Goal: Find specific page/section: Find specific page/section

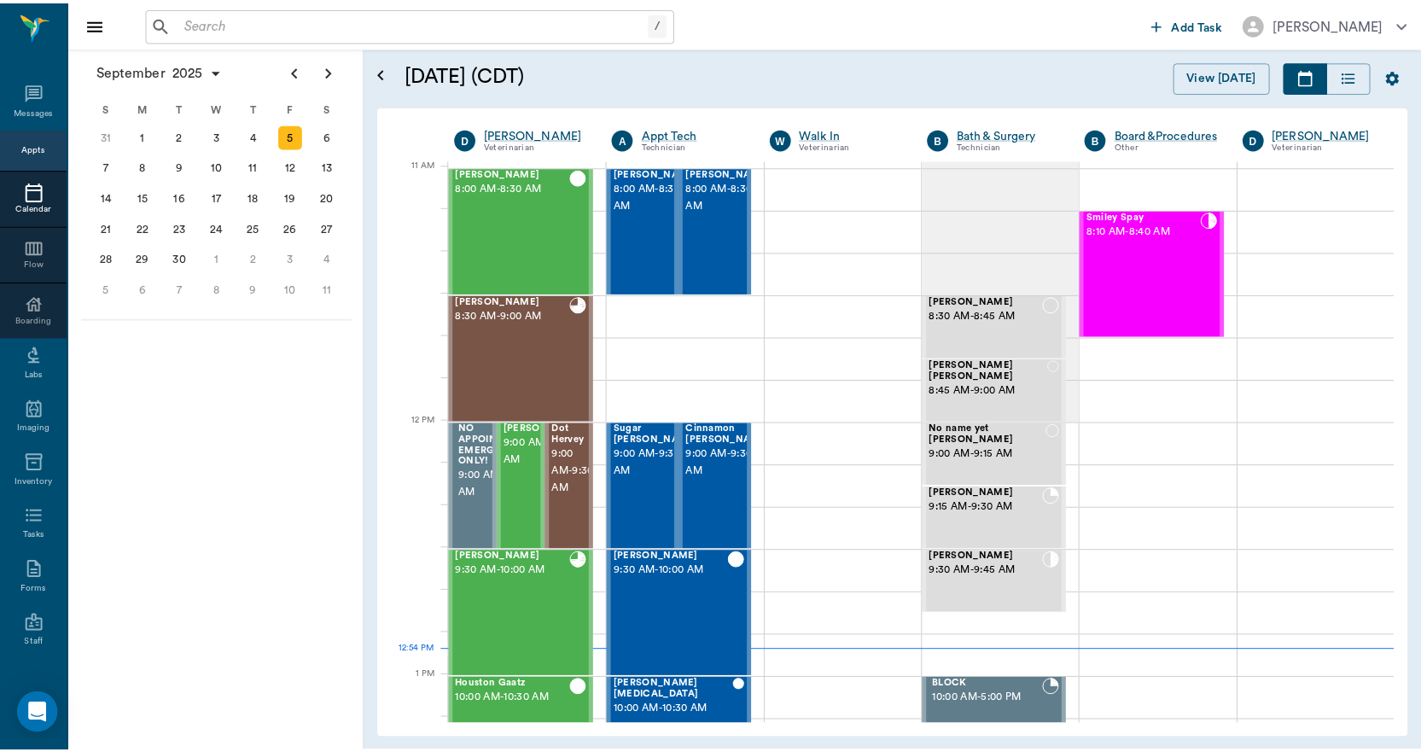
scroll to position [771, 0]
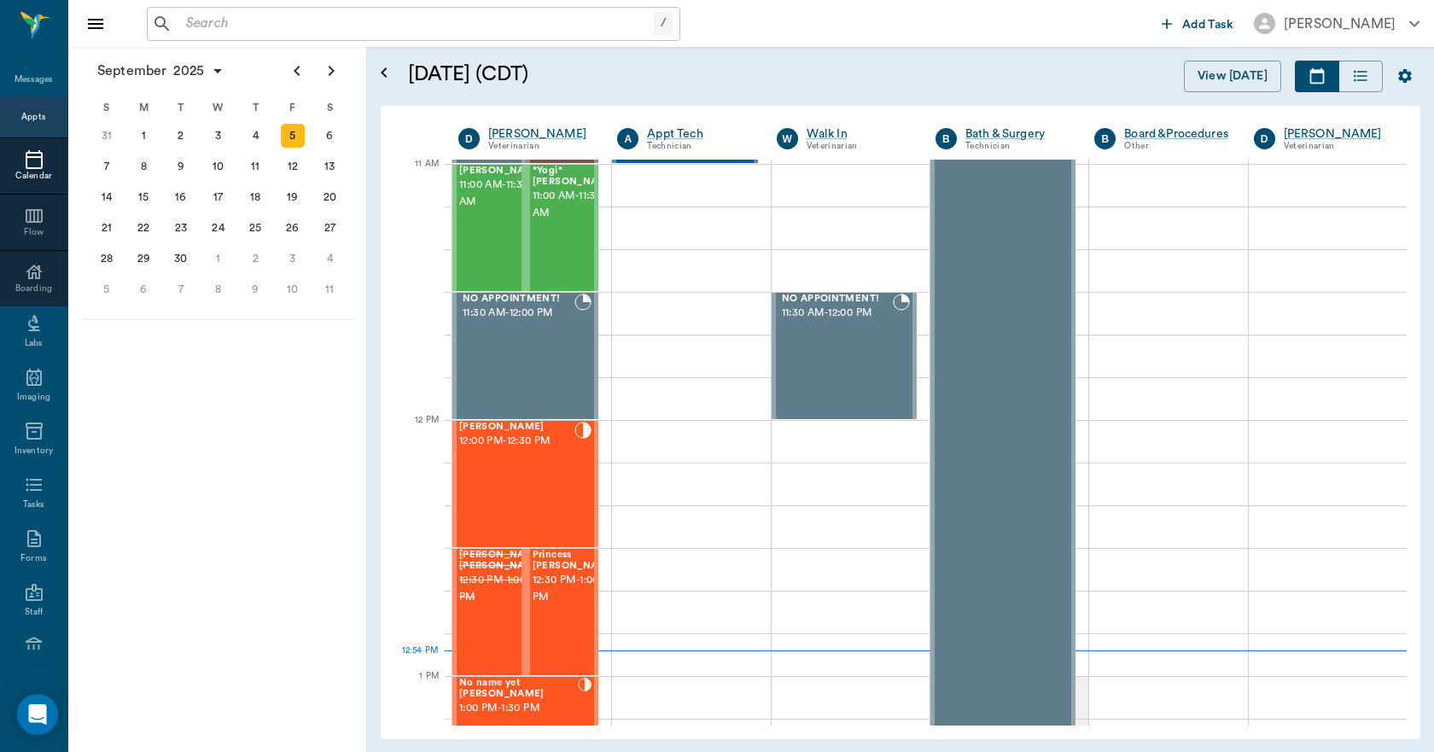
click at [238, 18] on input "text" at bounding box center [416, 24] width 475 height 24
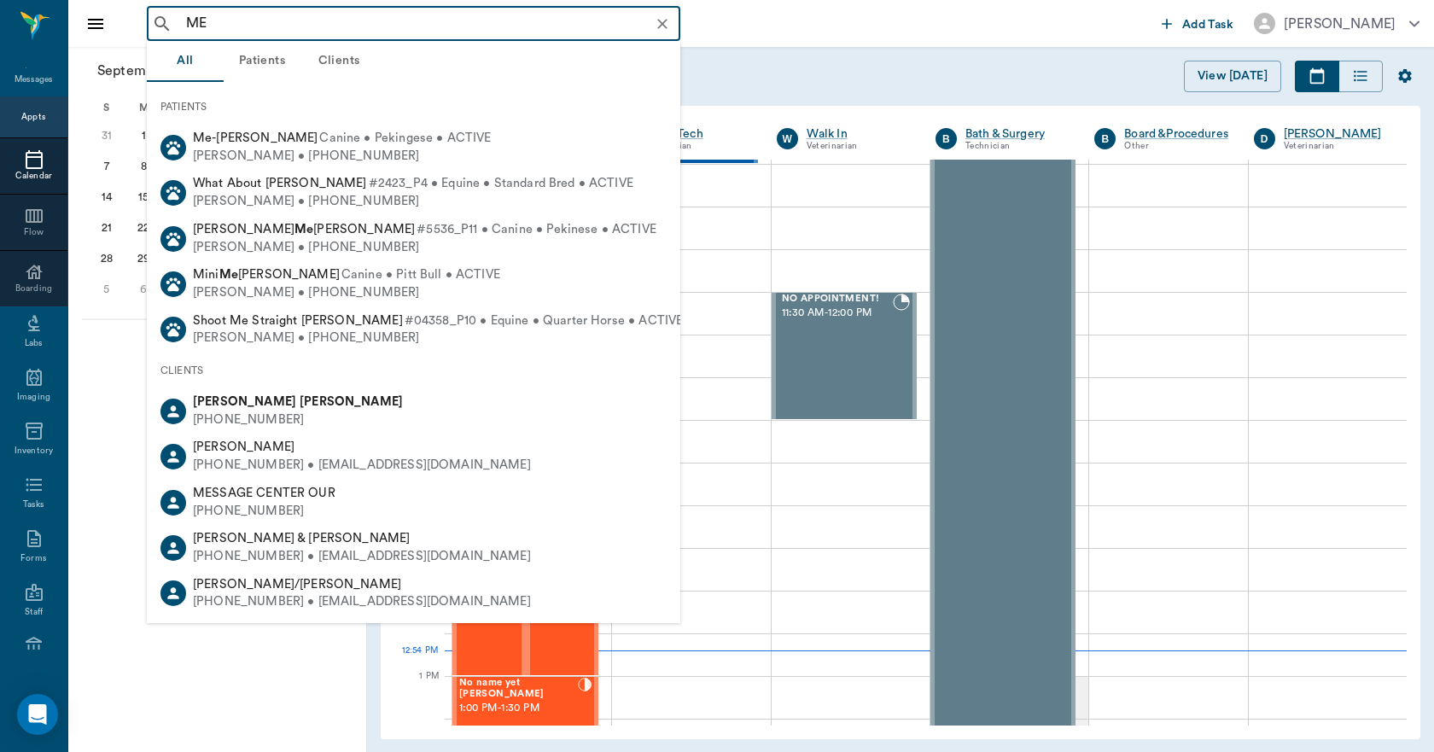
type input "M"
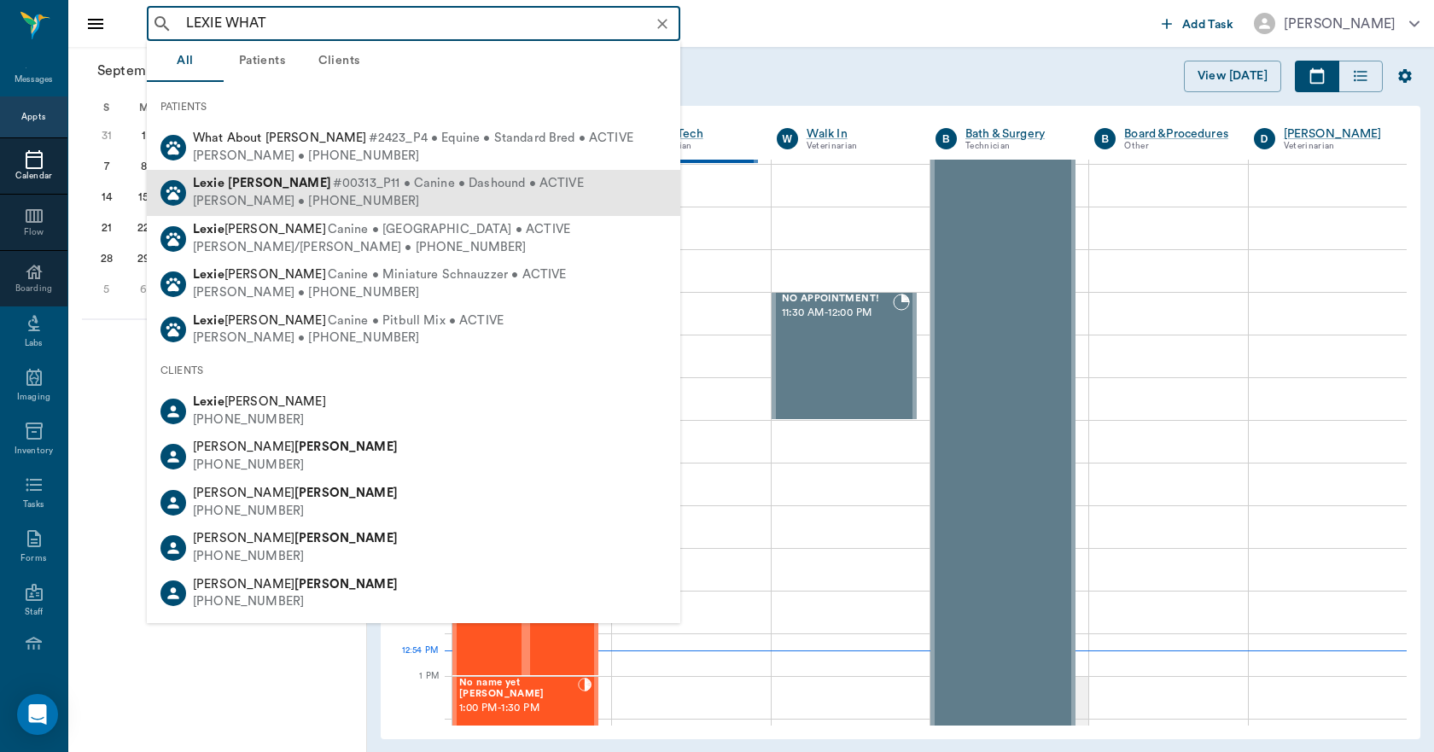
click at [333, 184] on span "#00313_P11 • Canine • Dashound • ACTIVE" at bounding box center [458, 184] width 251 height 18
type input "LEXIE WHAT"
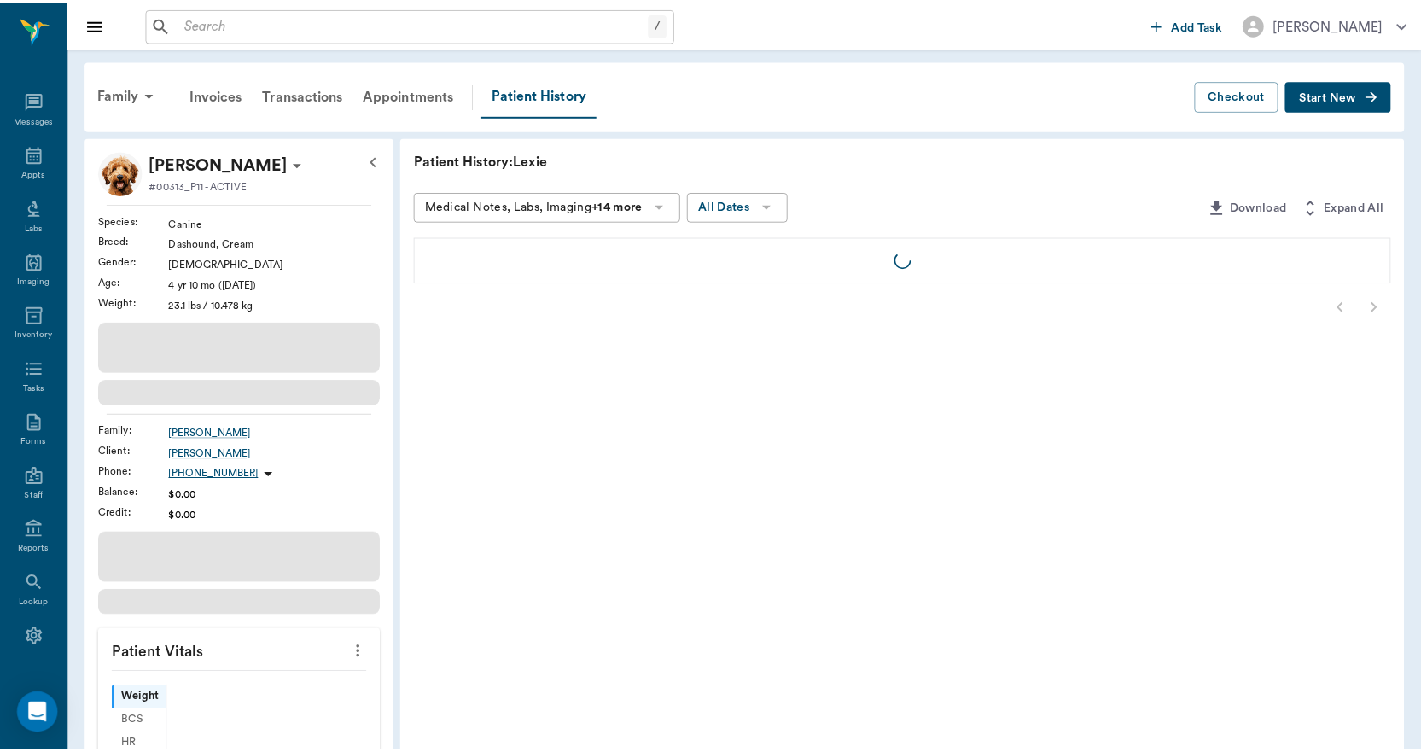
scroll to position [32, 0]
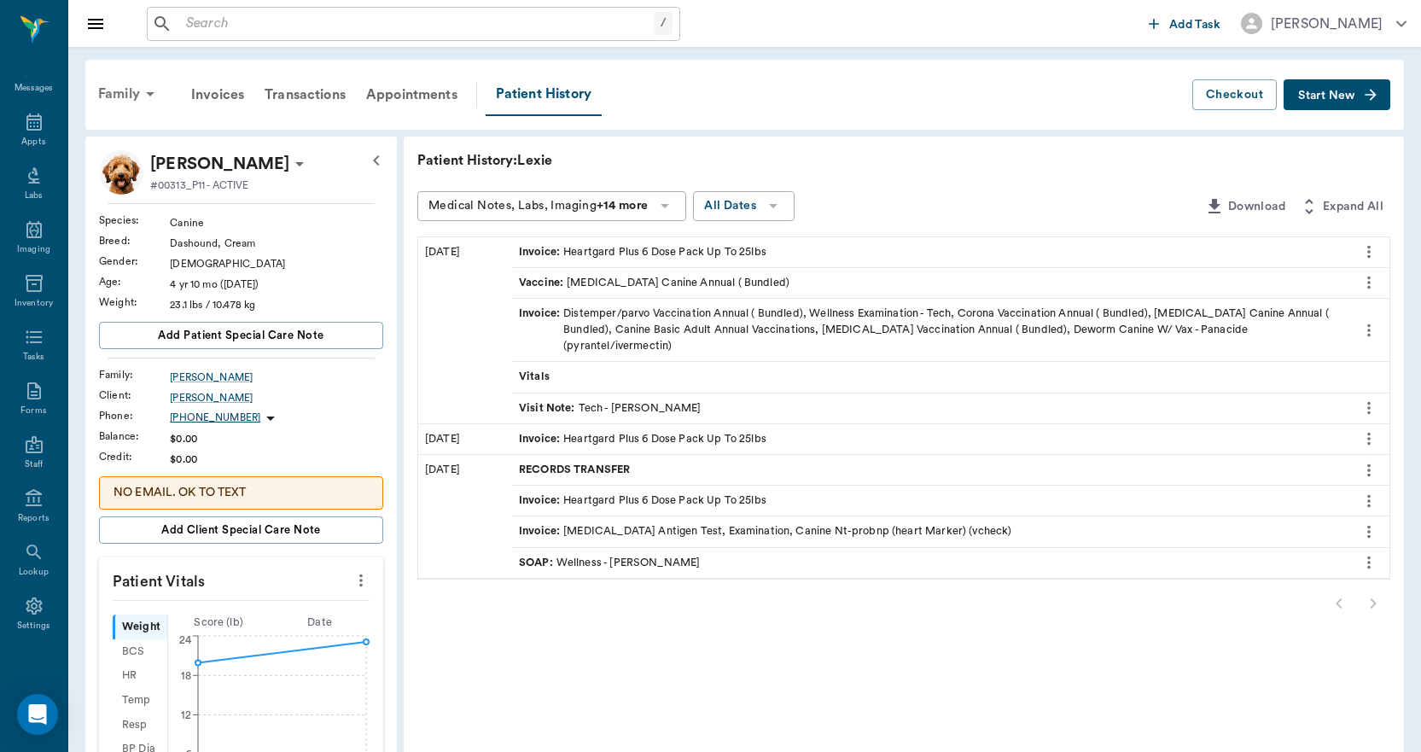
click at [131, 95] on div "Family" at bounding box center [129, 93] width 83 height 41
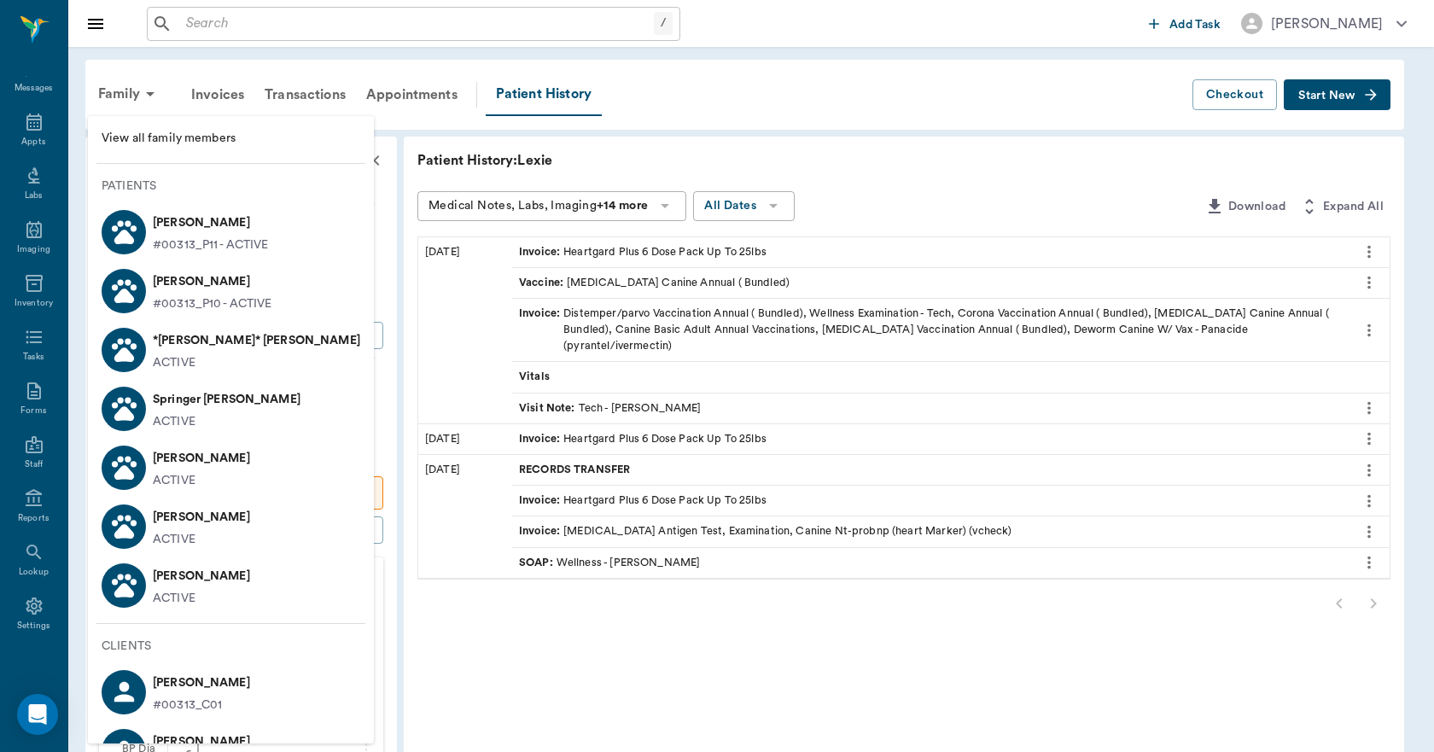
click at [190, 345] on p "*[PERSON_NAME]* [PERSON_NAME]" at bounding box center [256, 340] width 207 height 27
